Goal: Information Seeking & Learning: Learn about a topic

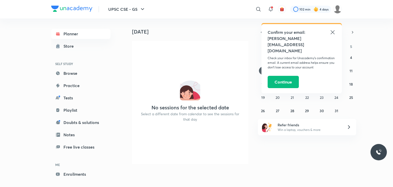
click at [331, 33] on icon at bounding box center [332, 32] width 6 height 6
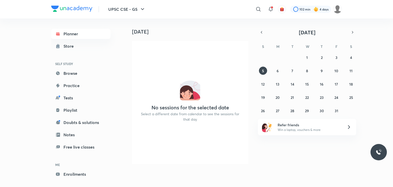
click at [8, 43] on div "UPSC CSE - GS ​ 102 min 4 days Planner Store SELF STUDY Browse Practice Tests P…" at bounding box center [196, 93] width 393 height 187
click at [260, 8] on icon at bounding box center [258, 9] width 6 height 6
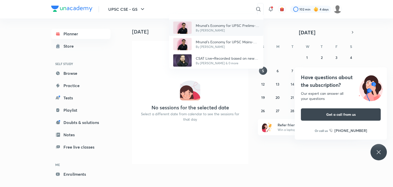
click at [209, 30] on p "By [PERSON_NAME]" at bounding box center [227, 30] width 63 height 5
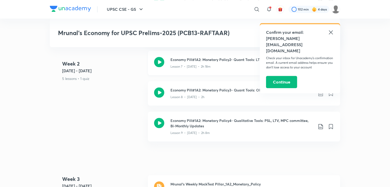
scroll to position [562, 0]
click at [287, 92] on div "Lesson 8 • [DATE] • 2h" at bounding box center [242, 95] width 143 height 7
